Goal: Task Accomplishment & Management: Manage account settings

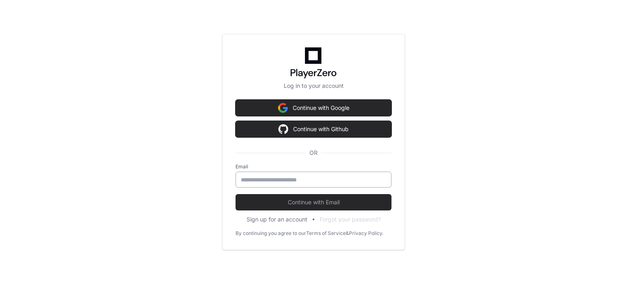
click at [340, 172] on div at bounding box center [314, 180] width 156 height 16
click at [339, 177] on input "email" at bounding box center [313, 180] width 145 height 8
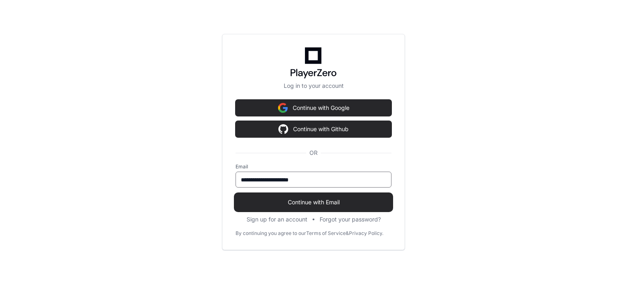
type input "**********"
click at [343, 203] on span "Continue with Email" at bounding box center [314, 202] width 156 height 8
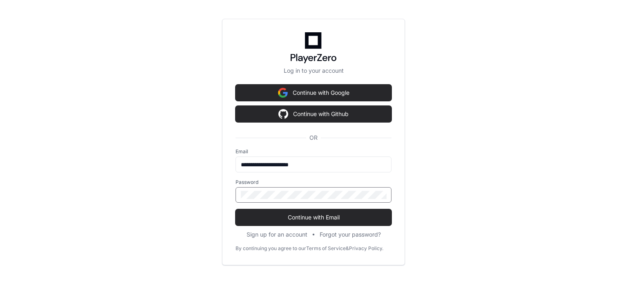
click at [236, 209] on button "Continue with Email" at bounding box center [314, 217] width 156 height 16
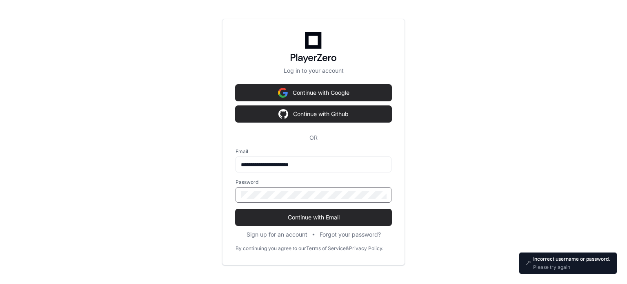
click at [236, 209] on button "Continue with Email" at bounding box center [314, 217] width 156 height 16
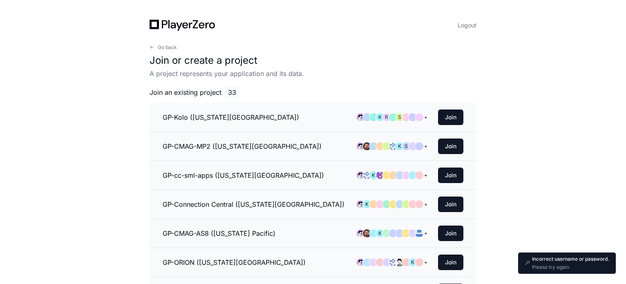
click at [281, 65] on h1 "Join or create a project" at bounding box center [312, 60] width 327 height 13
click at [172, 46] on span "Go back" at bounding box center [167, 47] width 19 height 7
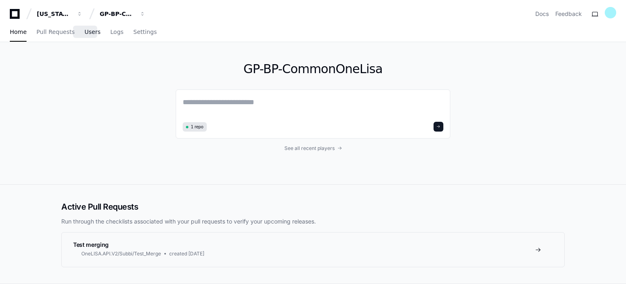
click at [87, 32] on span "Users" at bounding box center [93, 31] width 16 height 5
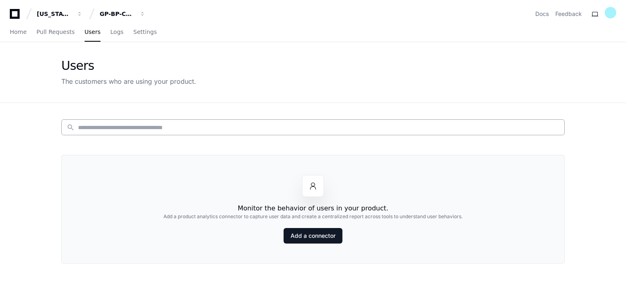
click at [222, 127] on input at bounding box center [318, 127] width 481 height 8
click at [249, 81] on div "Users The customers who are using your product." at bounding box center [312, 72] width 503 height 28
click at [72, 13] on div "GP-BP-CommonOneLisa" at bounding box center [54, 14] width 35 height 8
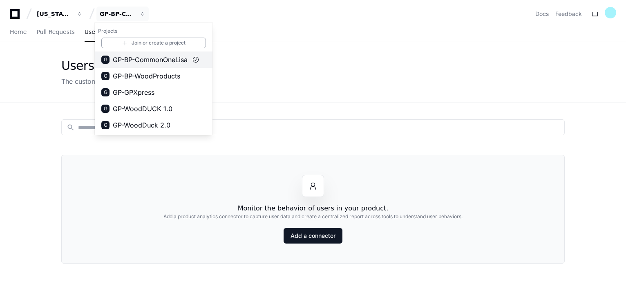
click at [160, 60] on span "GP-BP-CommonOneLisa" at bounding box center [150, 60] width 75 height 10
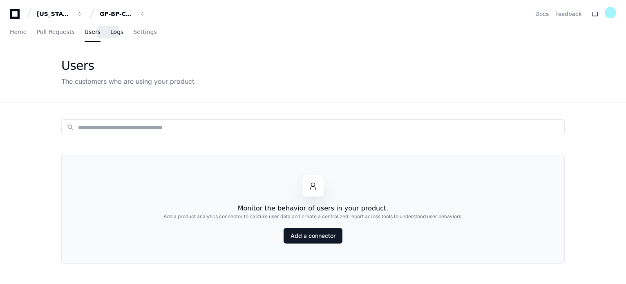
click at [112, 27] on link "Logs" at bounding box center [116, 32] width 13 height 19
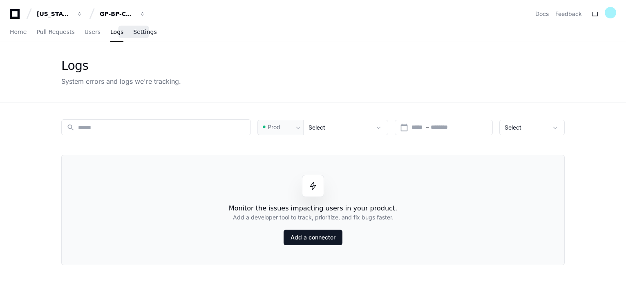
click at [135, 36] on link "Settings" at bounding box center [144, 32] width 23 height 19
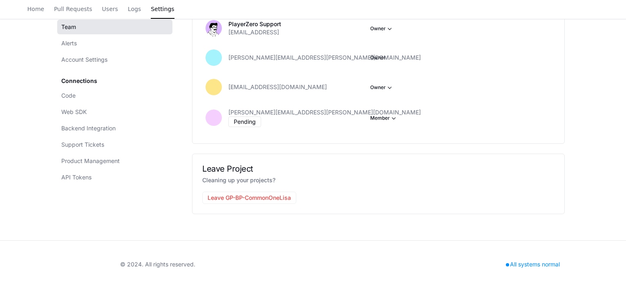
scroll to position [36, 0]
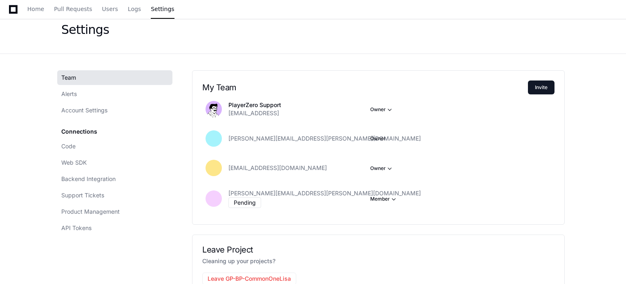
click at [149, 254] on div "Team Alerts Account Settings Connections Code Web SDK Backend Integration Suppo…" at bounding box center [116, 187] width 111 height 234
click at [334, 54] on div "Team Alerts Account Settings Connections Code Web SDK Backend Integration Suppo…" at bounding box center [312, 187] width 523 height 267
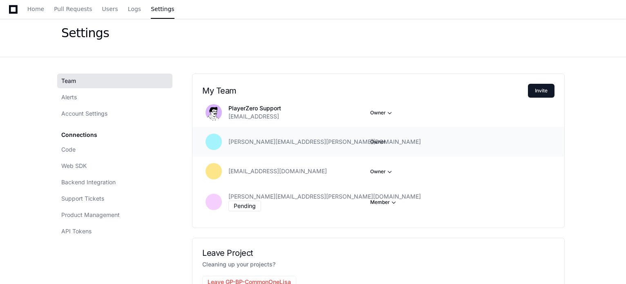
scroll to position [0, 0]
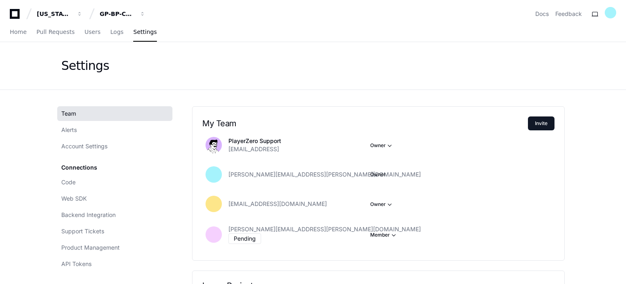
click at [24, 12] on span at bounding box center [29, 14] width 12 height 12
click at [16, 21] on div "[US_STATE] Pacific GP-BP-CommonOneLisa" at bounding box center [79, 14] width 139 height 15
click at [15, 8] on div "[US_STATE] Pacific GP-BP-CommonOneLisa" at bounding box center [79, 14] width 139 height 15
click at [17, 18] on icon at bounding box center [15, 14] width 10 height 10
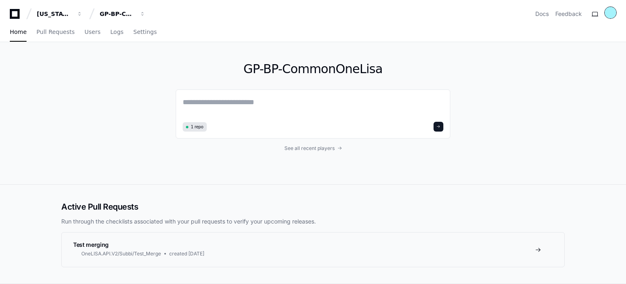
click at [611, 11] on div at bounding box center [609, 12] width 11 height 11
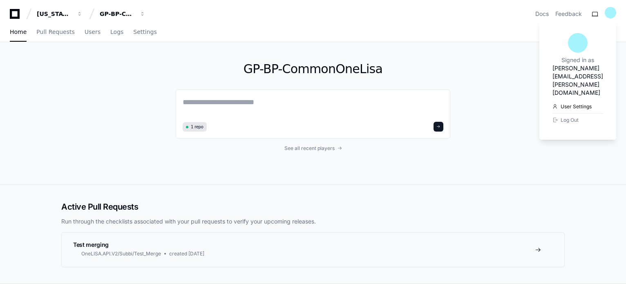
click at [552, 100] on link "User Settings" at bounding box center [577, 106] width 51 height 13
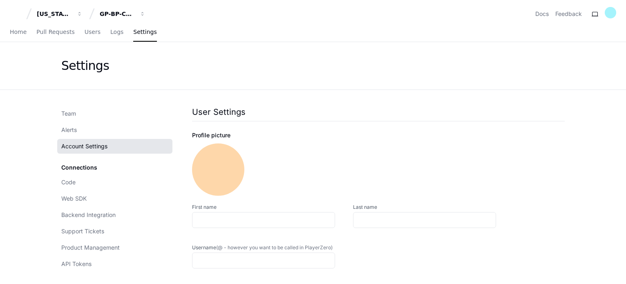
type input "**********"
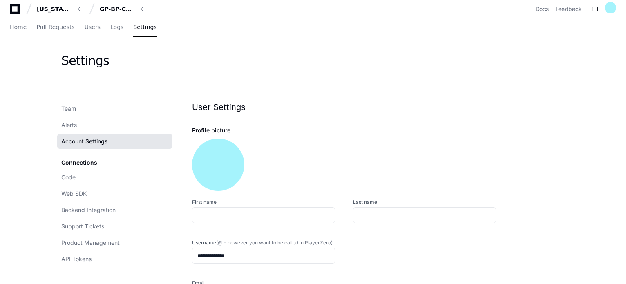
scroll to position [41, 0]
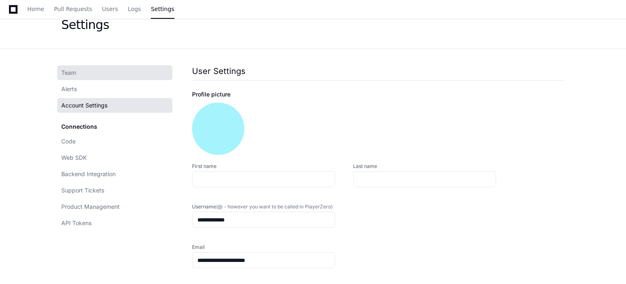
click at [70, 69] on span "Team" at bounding box center [68, 73] width 15 height 8
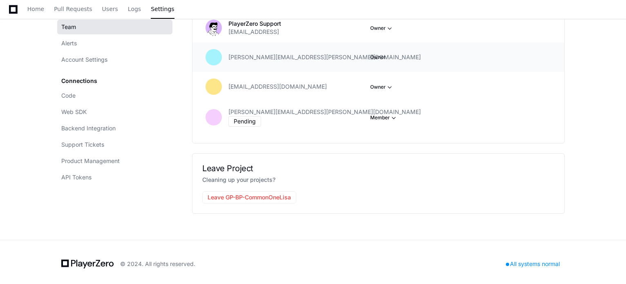
scroll to position [118, 0]
click at [100, 203] on div "Team Alerts Account Settings Connections Code Web SDK Backend Integration Suppo…" at bounding box center [116, 106] width 111 height 234
click at [103, 179] on link "API Tokens" at bounding box center [114, 177] width 115 height 15
